Goal: Navigation & Orientation: Find specific page/section

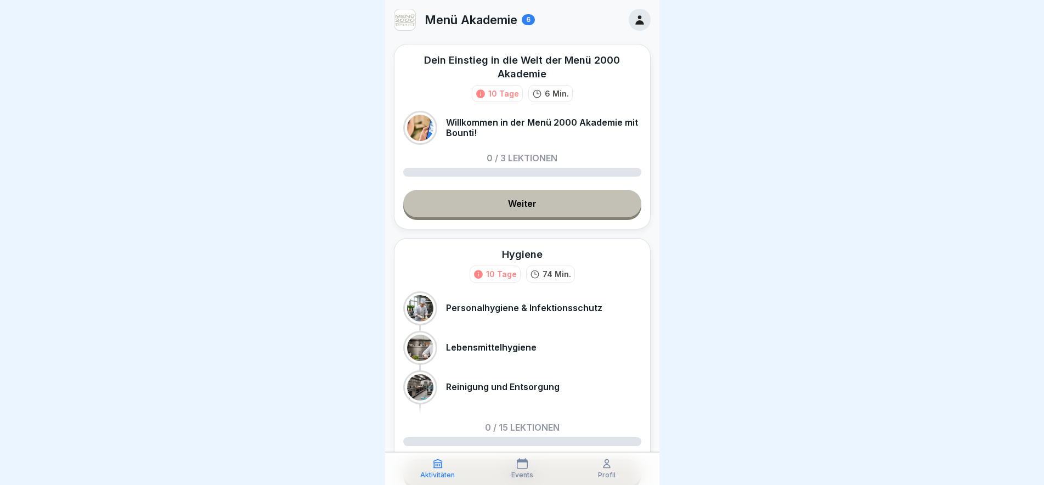
click at [634, 19] on icon at bounding box center [640, 20] width 12 height 12
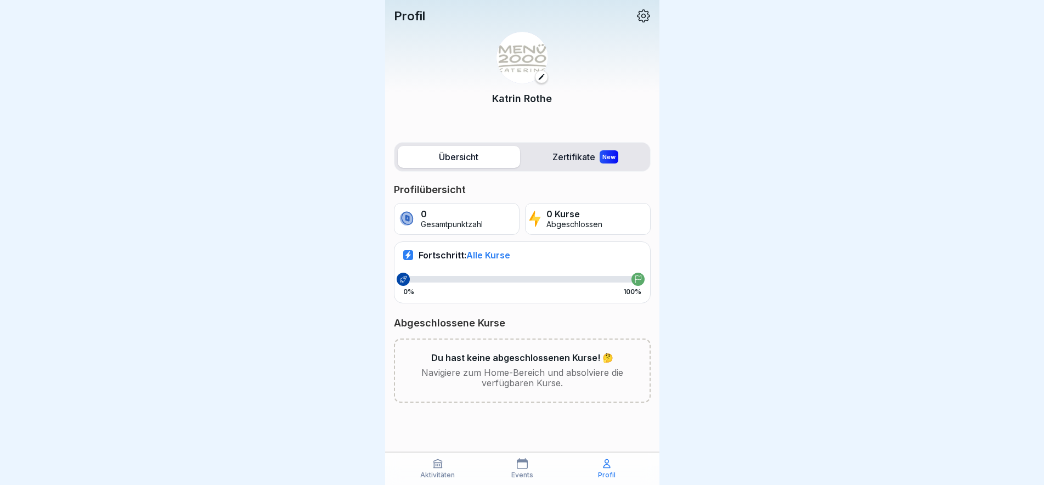
click at [647, 14] on icon at bounding box center [643, 16] width 14 height 14
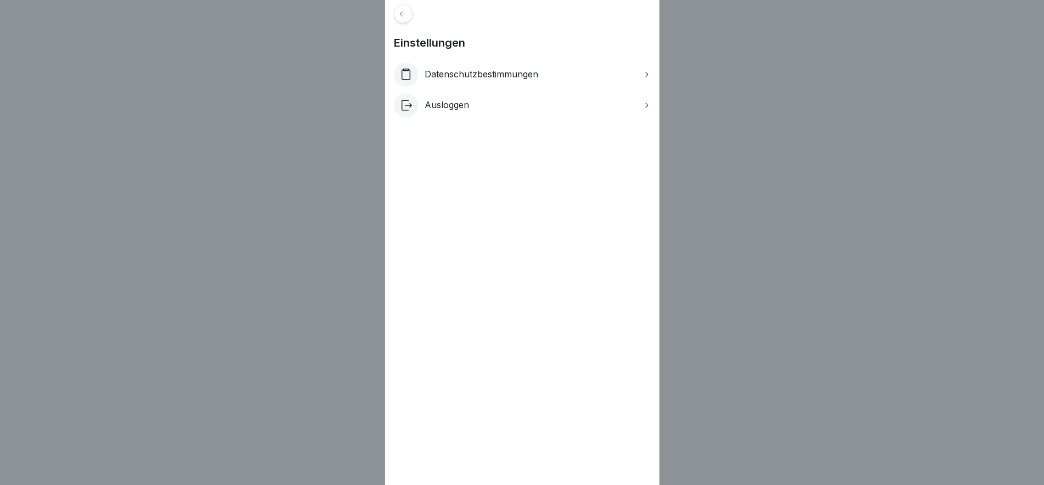
click at [412, 13] on div at bounding box center [403, 13] width 19 height 19
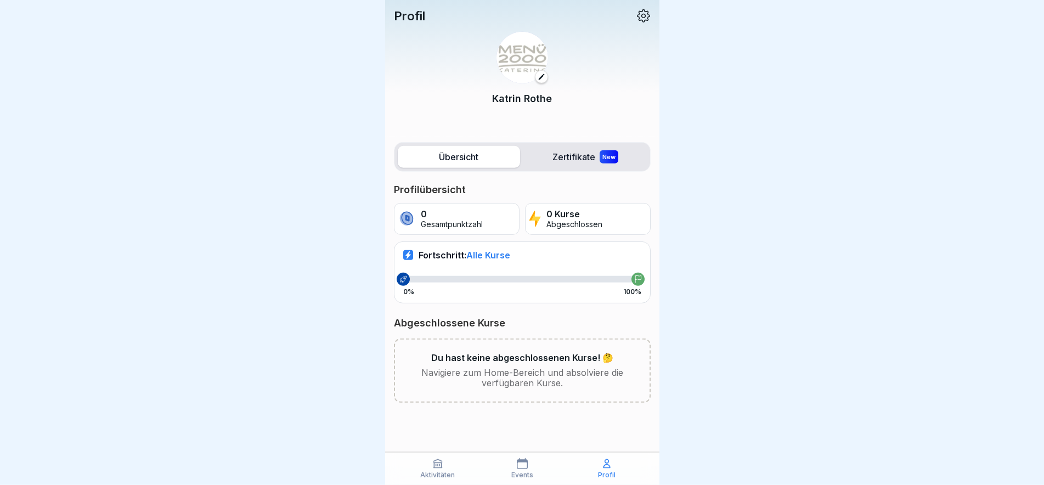
scroll to position [9, 0]
click at [646, 10] on icon at bounding box center [643, 16] width 14 height 14
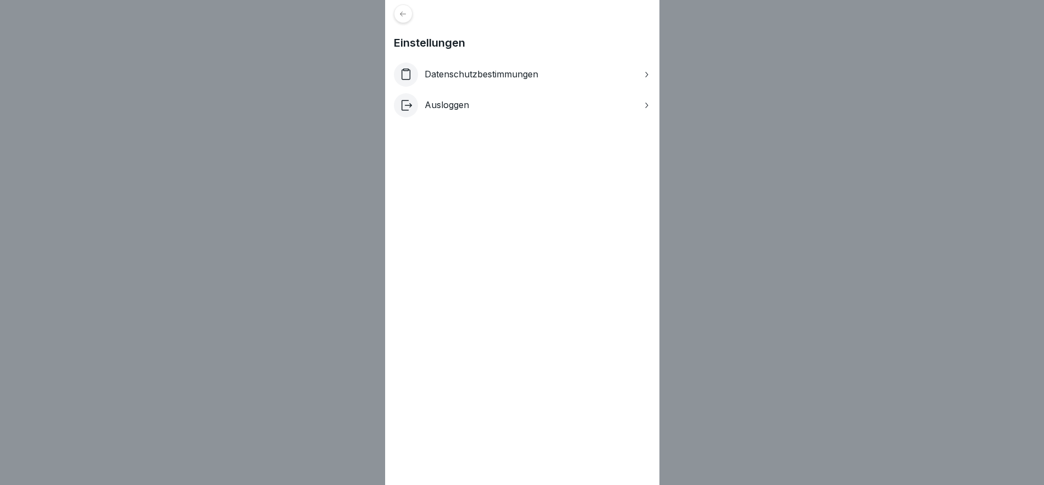
click at [821, 116] on div "Einstellungen Datenschutzbestimmungen Ausloggen" at bounding box center [522, 242] width 1044 height 485
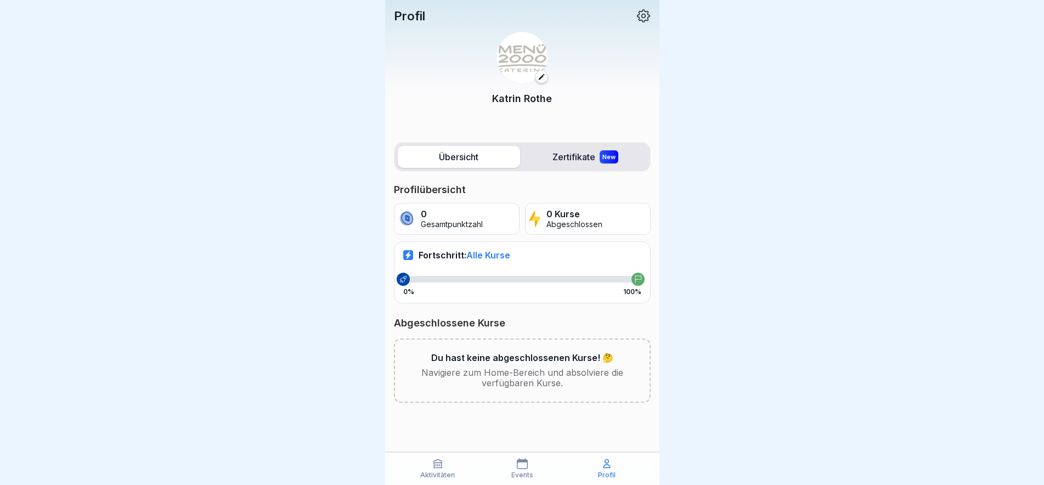
click at [442, 466] on icon at bounding box center [437, 464] width 8 height 8
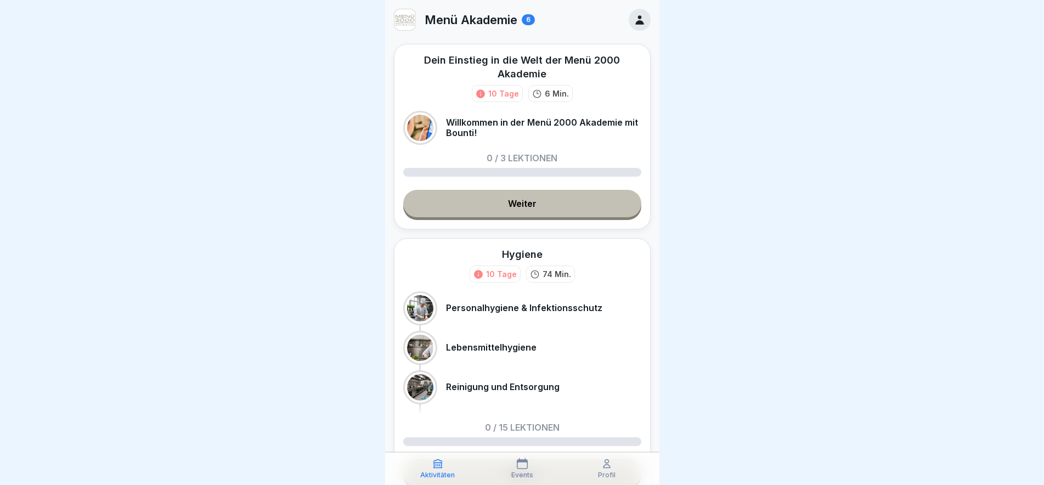
click at [520, 471] on div "Events" at bounding box center [522, 468] width 79 height 21
click at [635, 23] on icon at bounding box center [639, 19] width 8 height 9
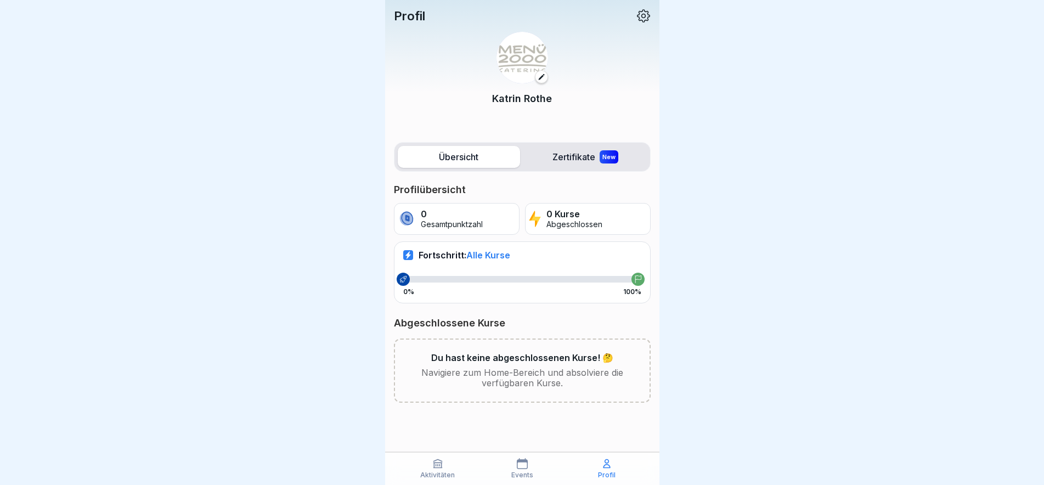
click at [648, 17] on icon at bounding box center [643, 15] width 13 height 13
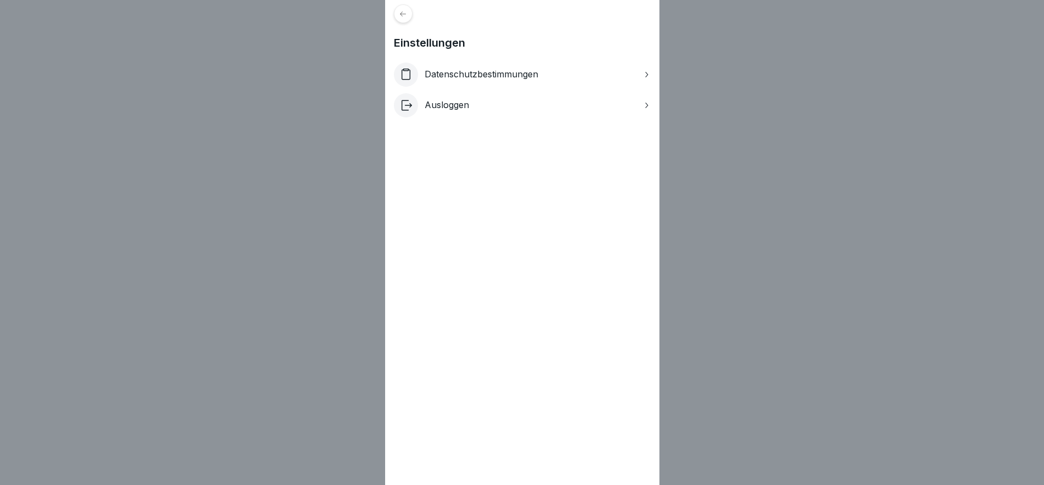
click at [403, 20] on div at bounding box center [403, 13] width 19 height 19
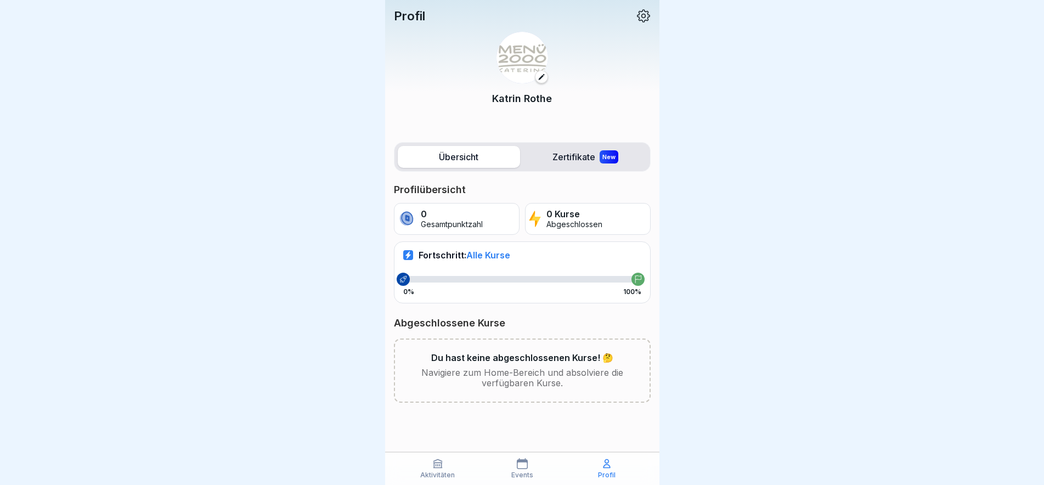
scroll to position [9, 0]
click at [435, 471] on div "Aktivitäten" at bounding box center [437, 468] width 79 height 21
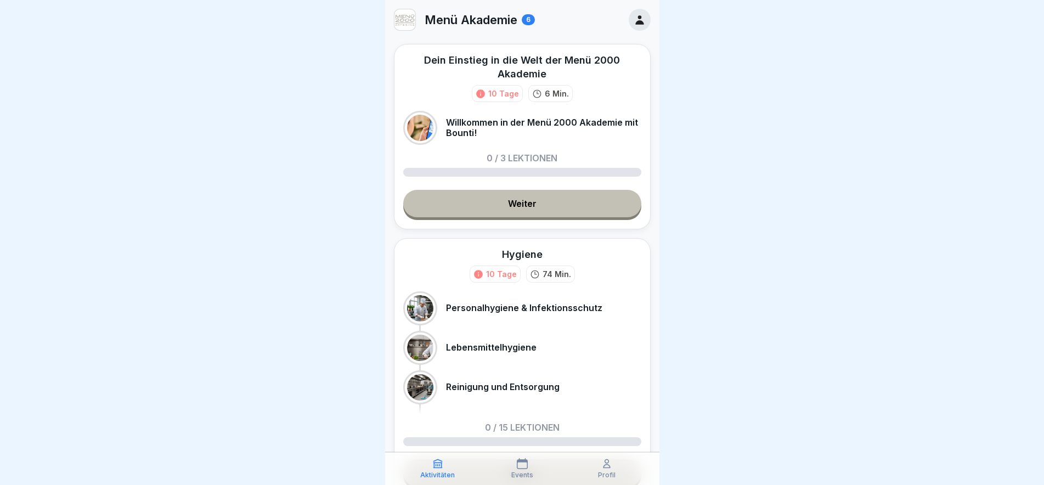
click at [521, 474] on p "Events" at bounding box center [522, 475] width 22 height 8
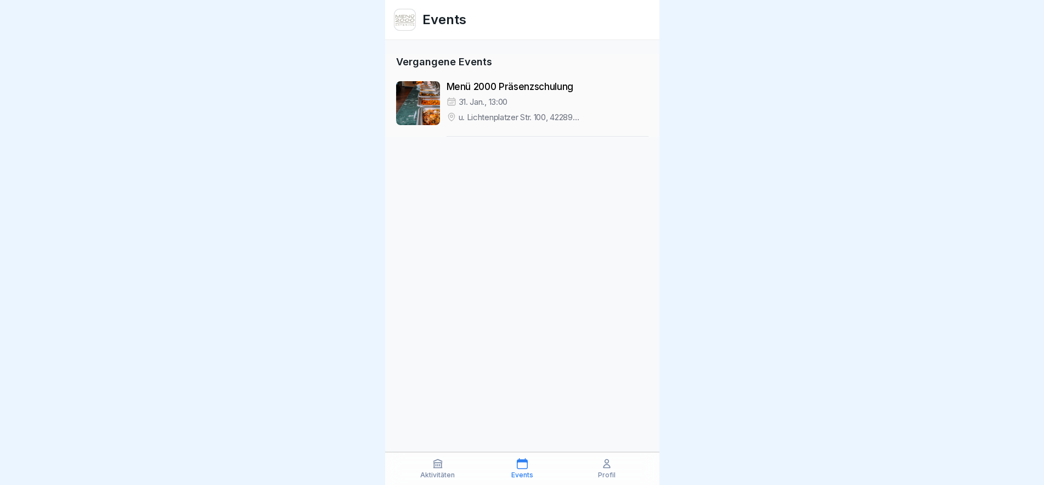
click at [606, 469] on icon at bounding box center [606, 463] width 11 height 11
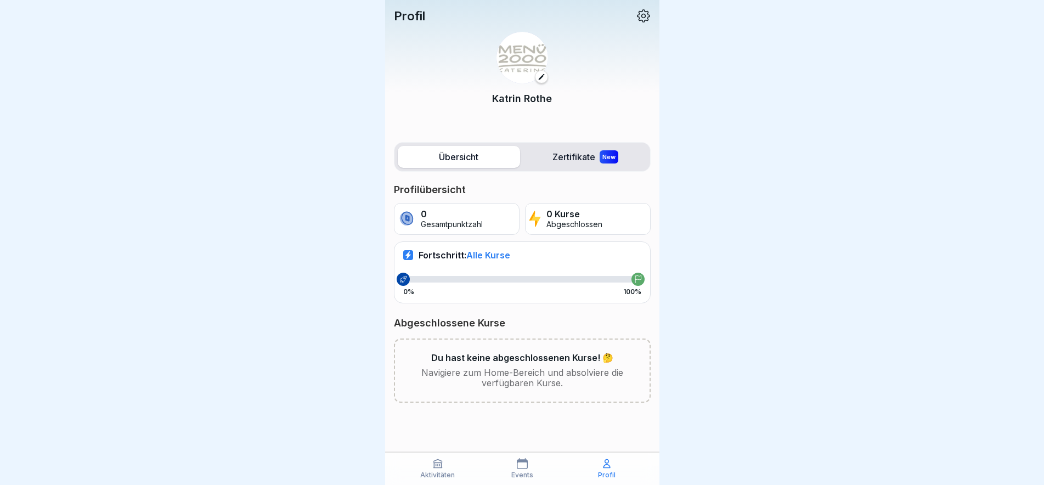
click at [648, 14] on icon at bounding box center [643, 16] width 14 height 14
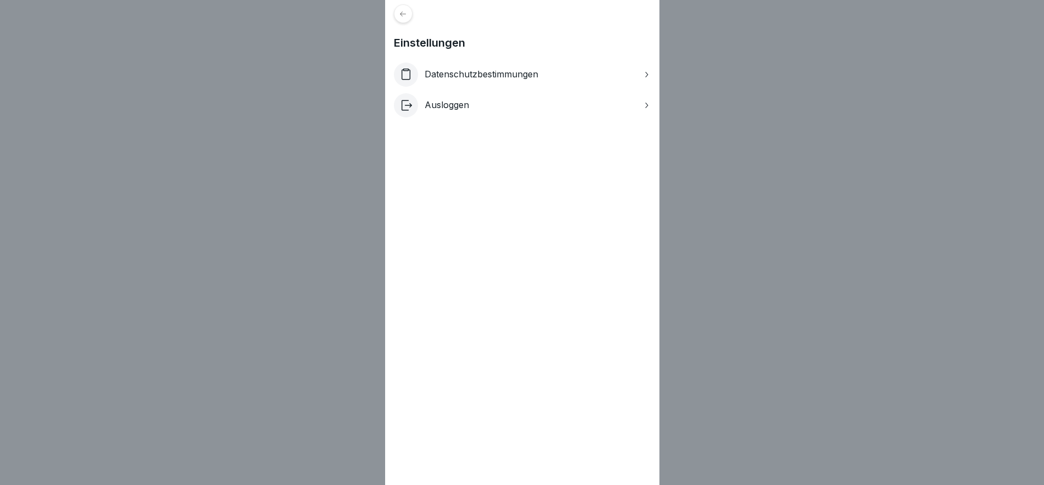
click at [313, 82] on div "Einstellungen Datenschutzbestimmungen Ausloggen" at bounding box center [522, 242] width 1044 height 485
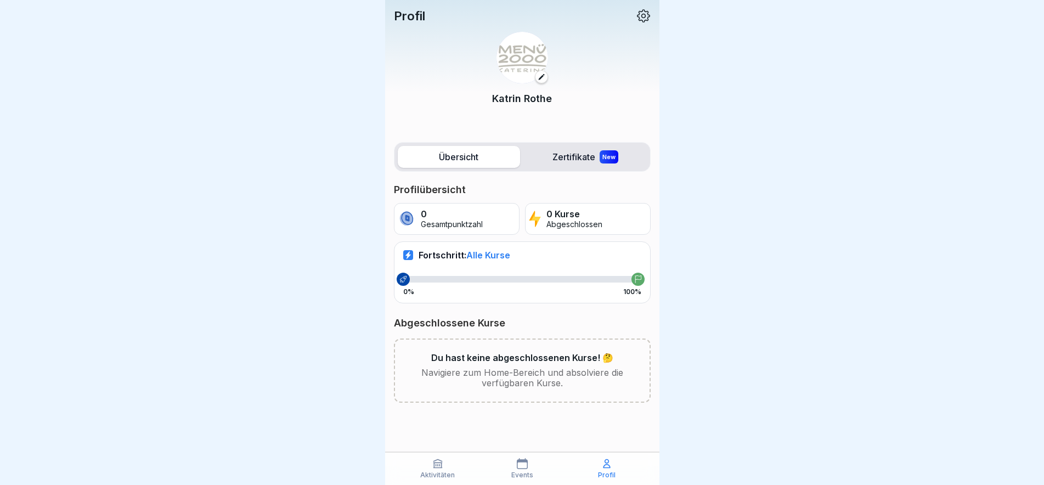
click at [559, 158] on label "Zertifikate New" at bounding box center [585, 157] width 122 height 22
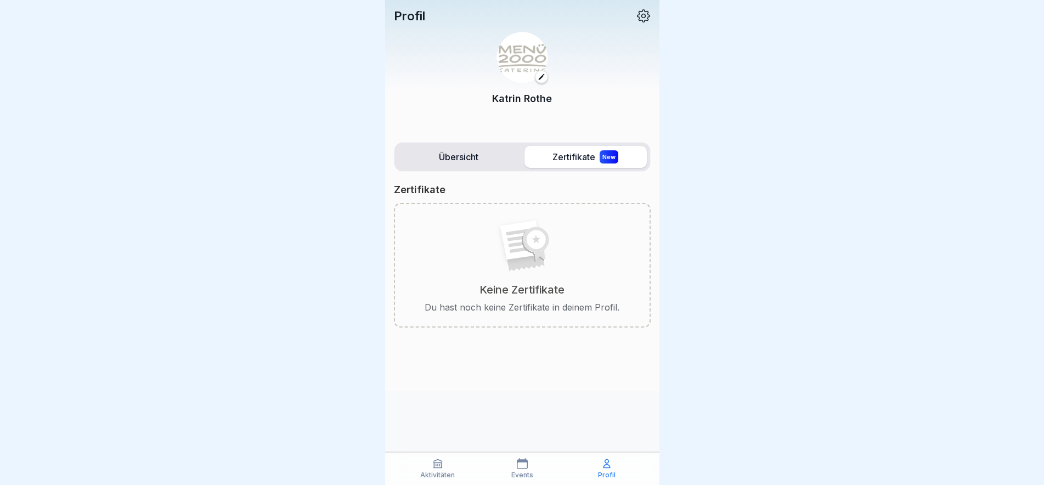
click at [601, 472] on p "Profil" at bounding box center [607, 475] width 18 height 8
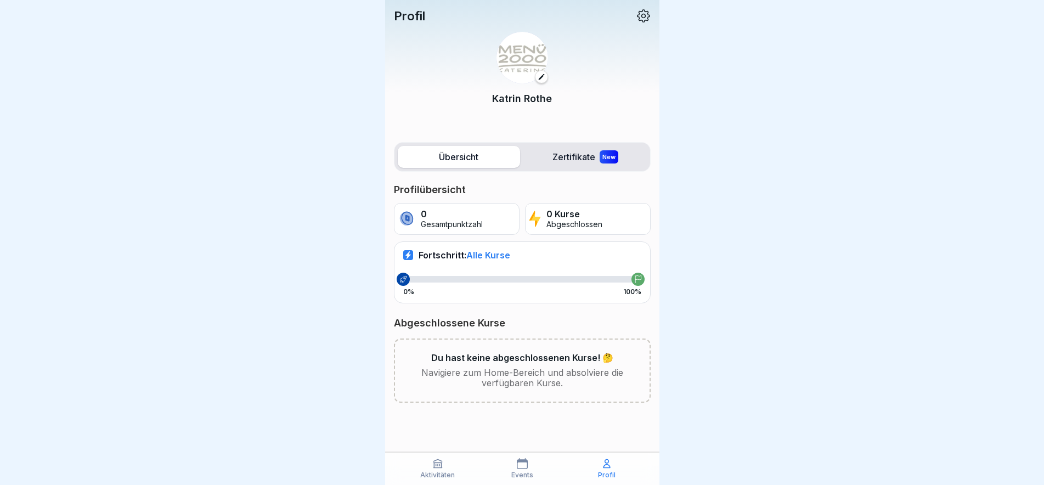
click at [542, 76] on icon at bounding box center [542, 77] width 8 height 8
